Goal: Transaction & Acquisition: Purchase product/service

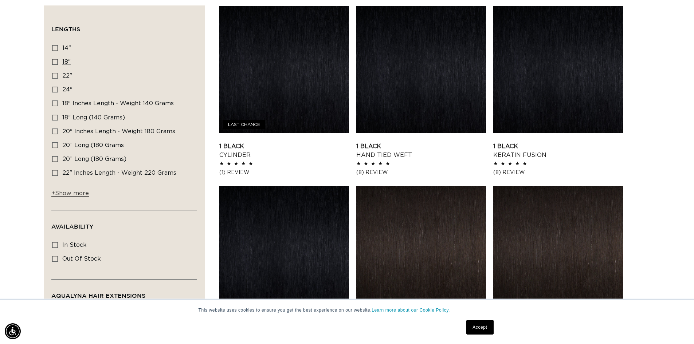
click at [54, 61] on icon at bounding box center [55, 62] width 6 height 6
click at [54, 61] on input "18" 18" (220 products)" at bounding box center [55, 62] width 6 height 6
checkbox input "true"
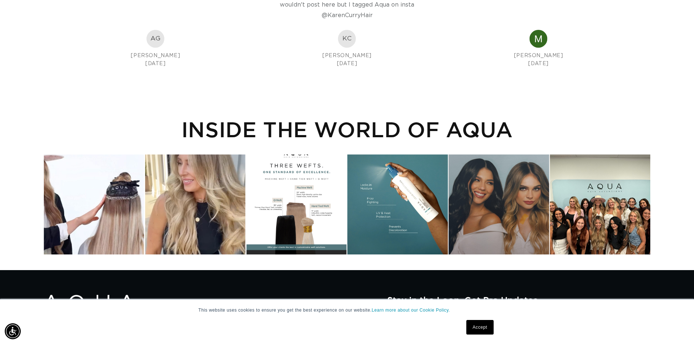
scroll to position [1640, 0]
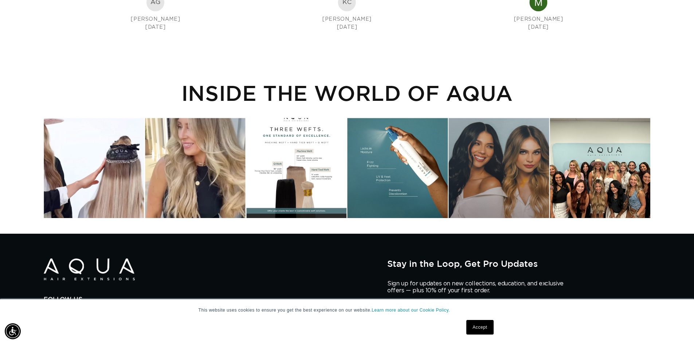
click at [115, 182] on div "Instagram post opens in a popup" at bounding box center [94, 168] width 100 height 100
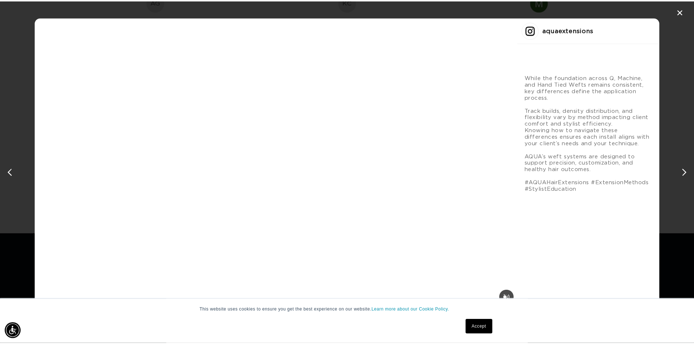
scroll to position [0, 1296]
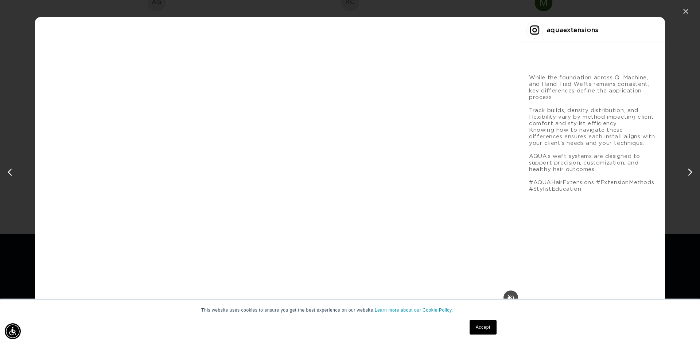
click at [681, 12] on div "✕" at bounding box center [685, 11] width 11 height 11
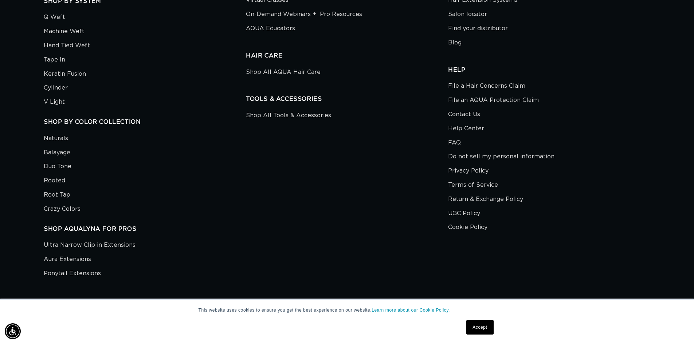
scroll to position [0, 0]
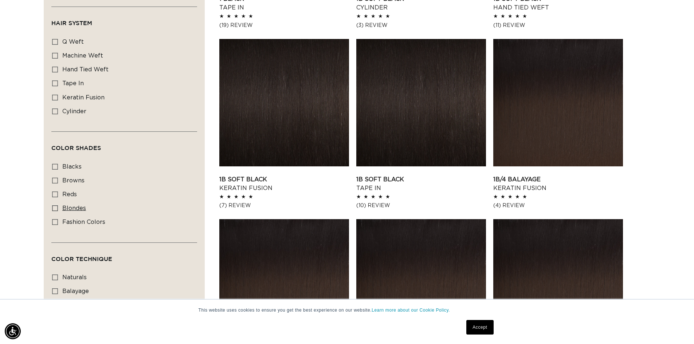
click at [55, 206] on icon at bounding box center [55, 209] width 6 height 6
click at [55, 206] on input "blondes blondes (128 products)" at bounding box center [55, 209] width 6 height 6
checkbox input "true"
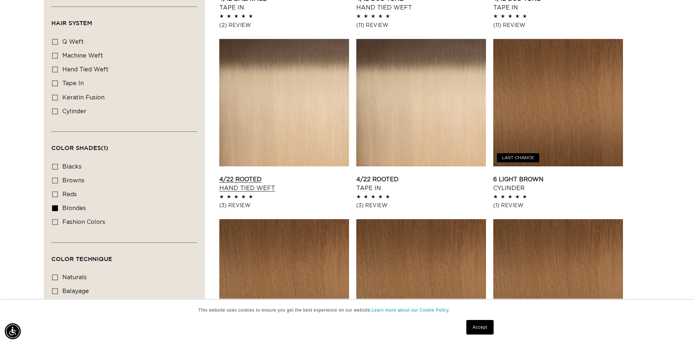
click at [293, 175] on link "4/22 Rooted Hand Tied Weft" at bounding box center [284, 183] width 130 height 17
